Goal: Information Seeking & Learning: Find specific fact

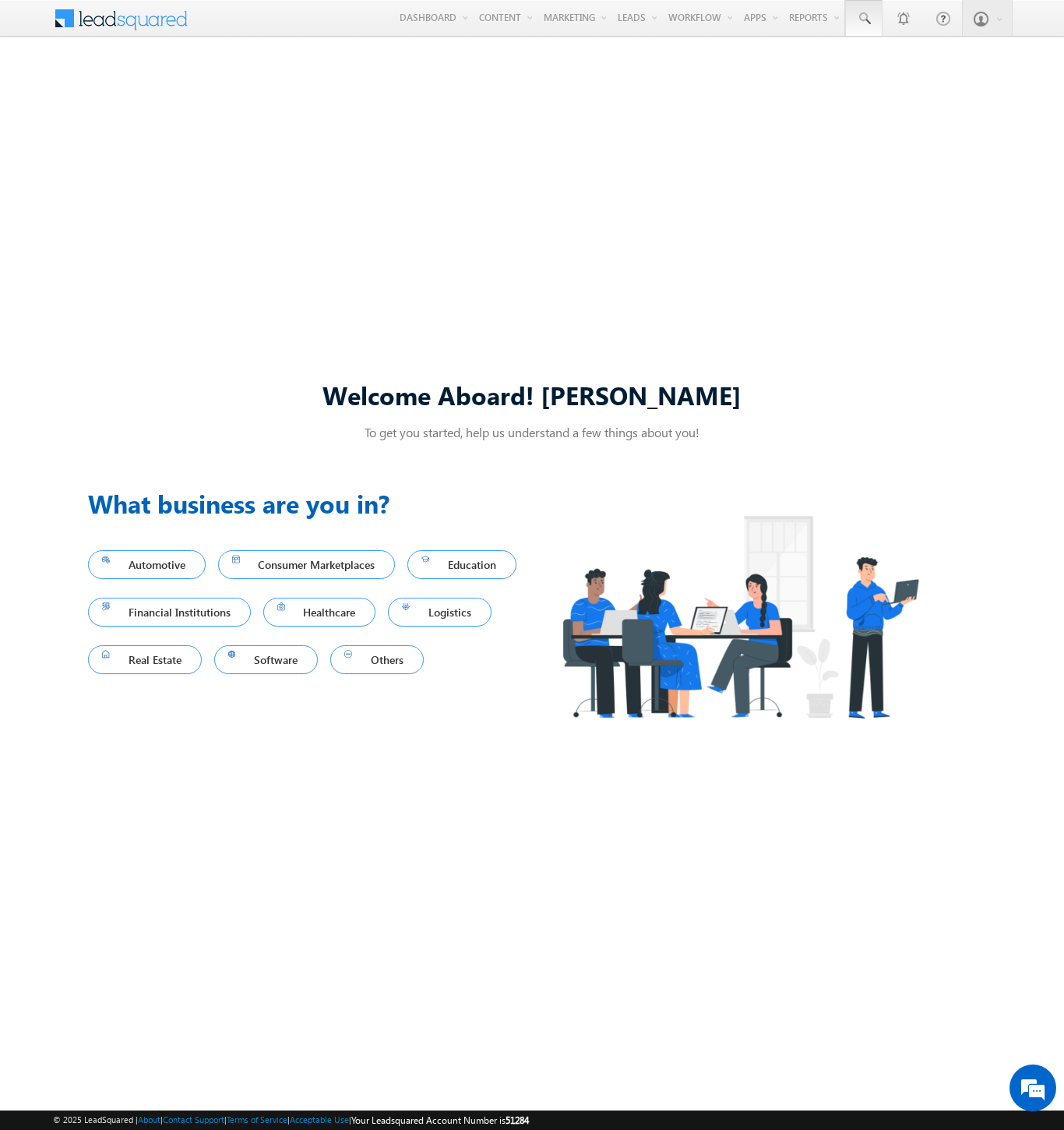
click at [864, 18] on span at bounding box center [864, 18] width 16 height 16
type input "8972448702"
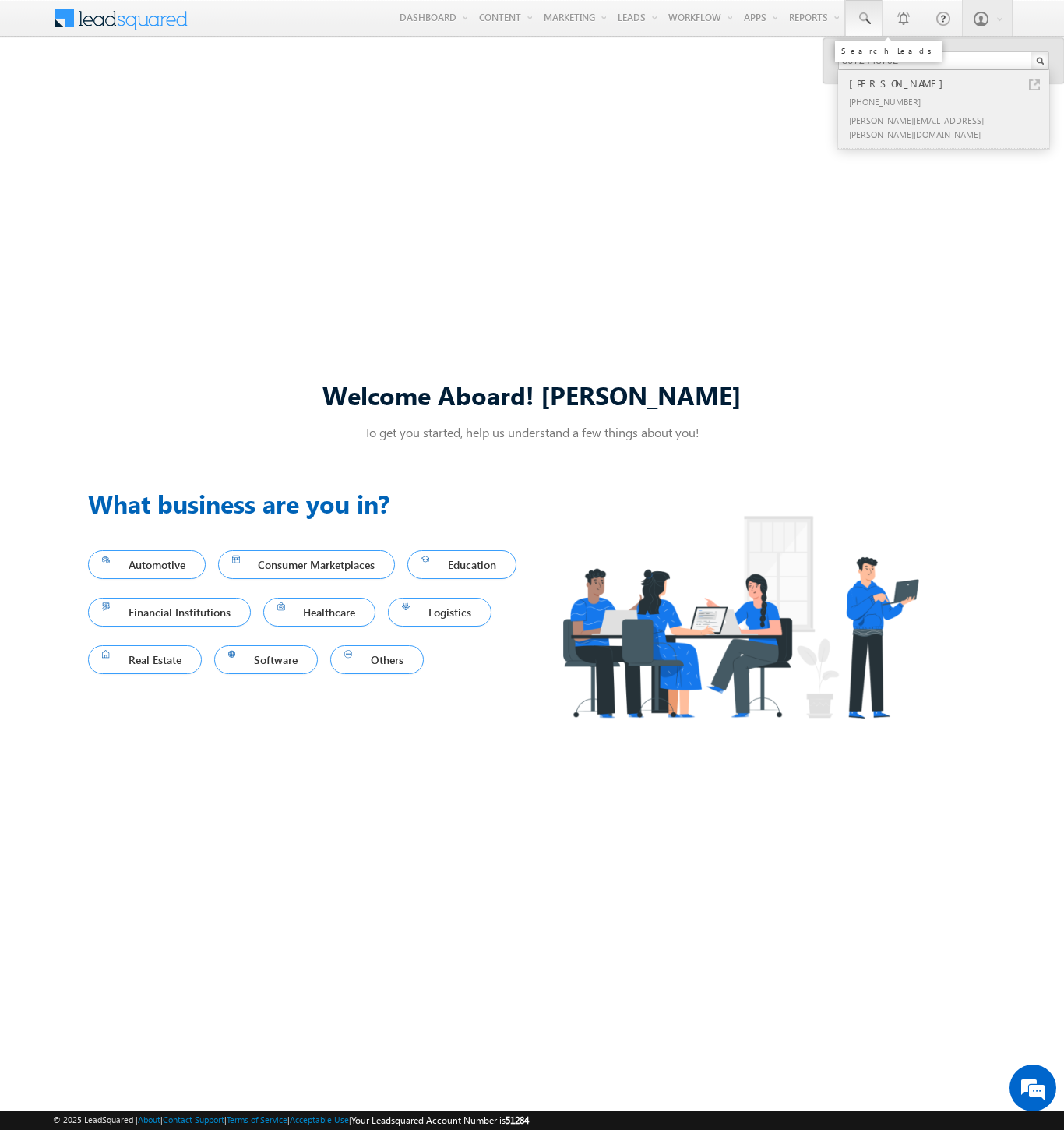
click at [950, 84] on div "[PERSON_NAME]" at bounding box center [950, 84] width 209 height 17
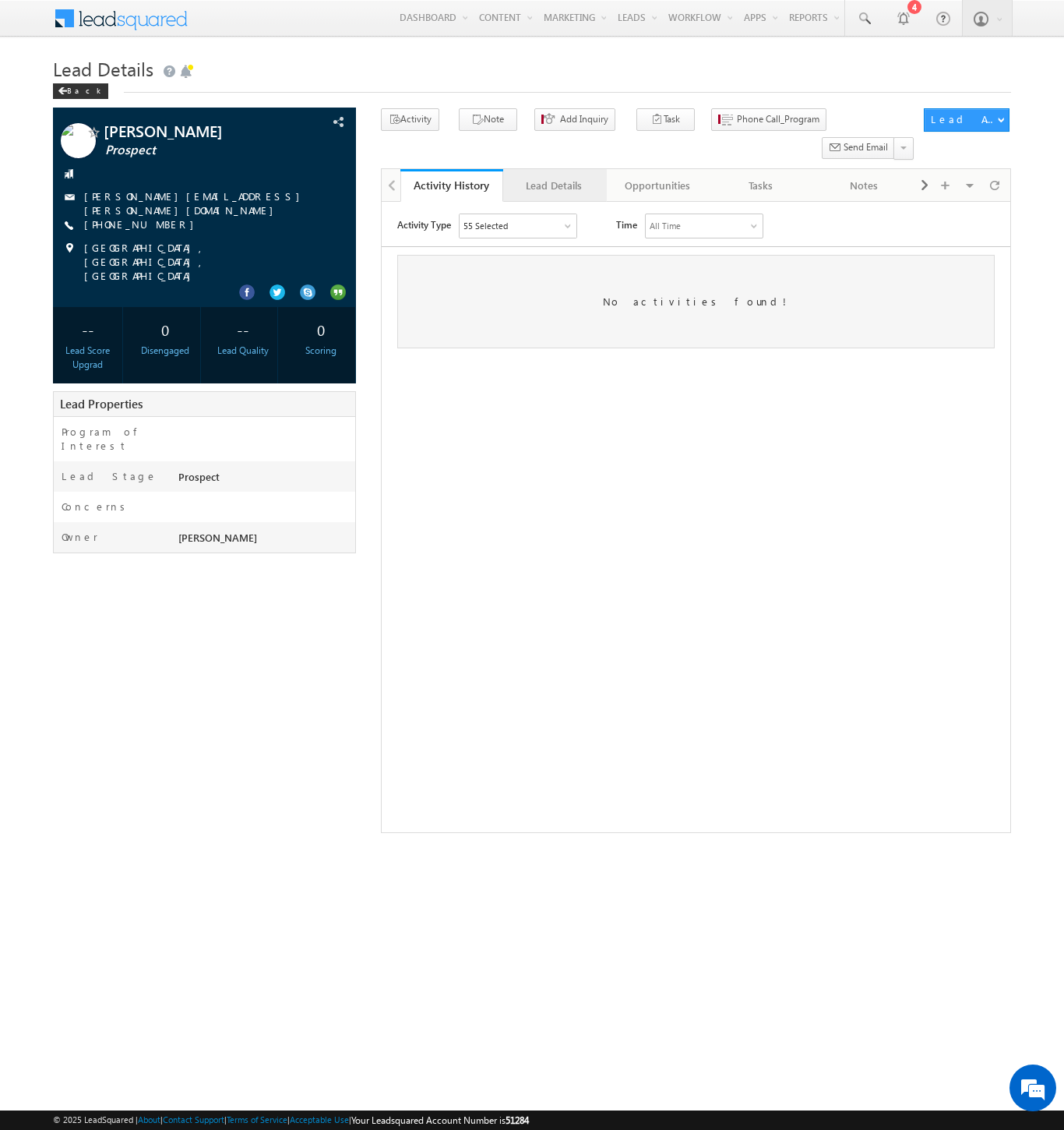
click at [554, 176] on div "Lead Details" at bounding box center [554, 185] width 77 height 18
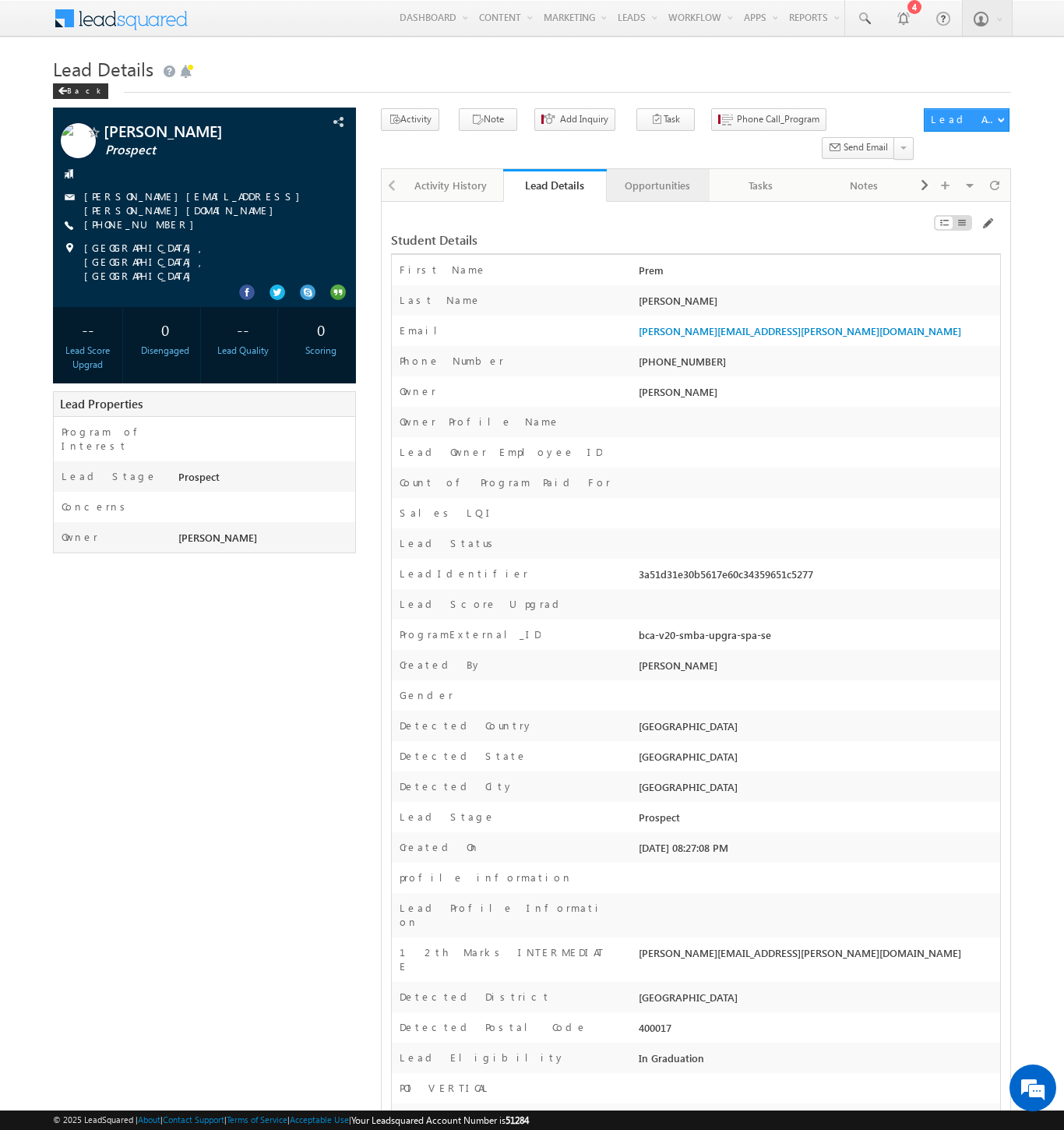
click at [657, 176] on div "Opportunities" at bounding box center [658, 185] width 77 height 18
